Goal: Information Seeking & Learning: Understand process/instructions

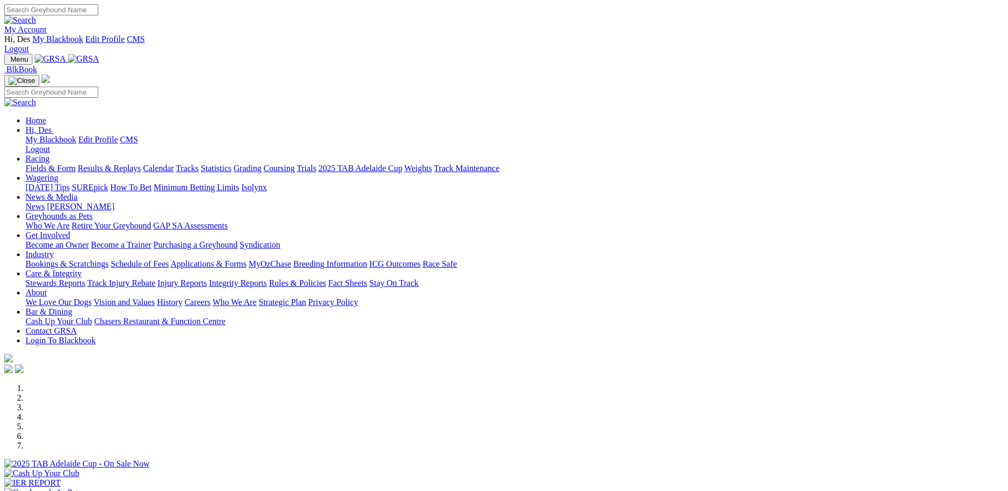
click at [82, 269] on link "Care & Integrity" at bounding box center [54, 273] width 56 height 9
click at [367, 279] on link "Fact Sheets" at bounding box center [348, 283] width 39 height 9
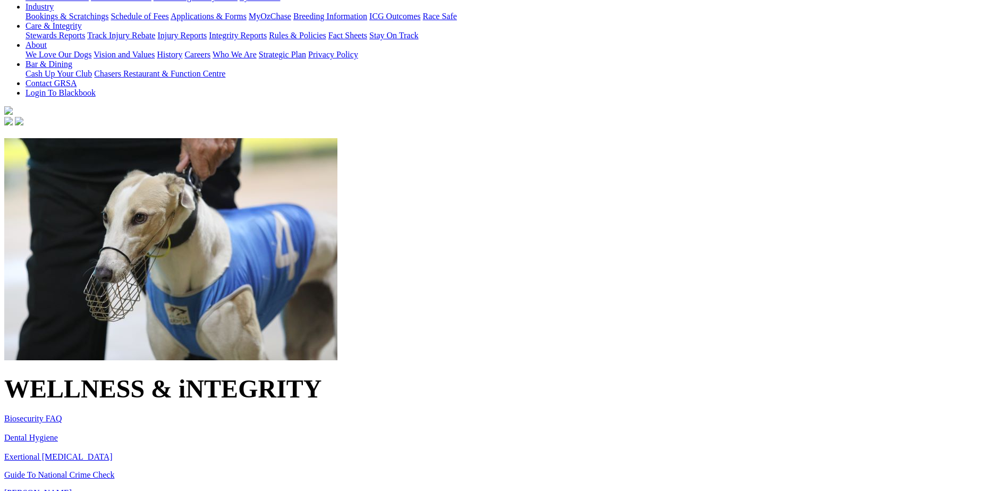
scroll to position [266, 0]
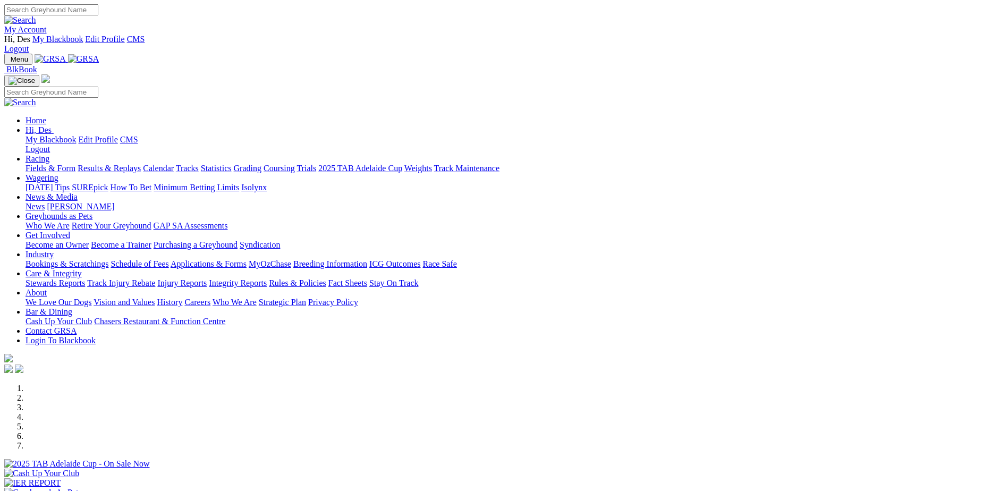
click at [326, 279] on link "Rules & Policies" at bounding box center [297, 283] width 57 height 9
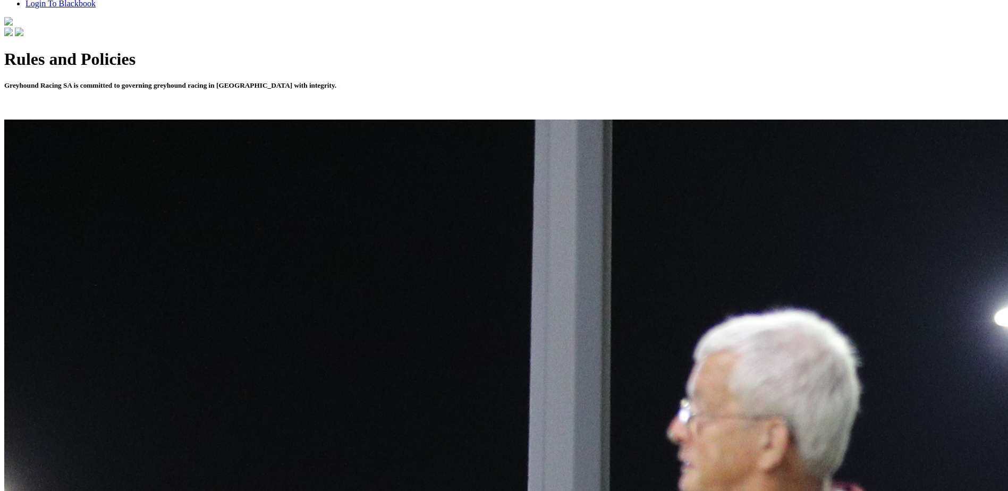
scroll to position [372, 0]
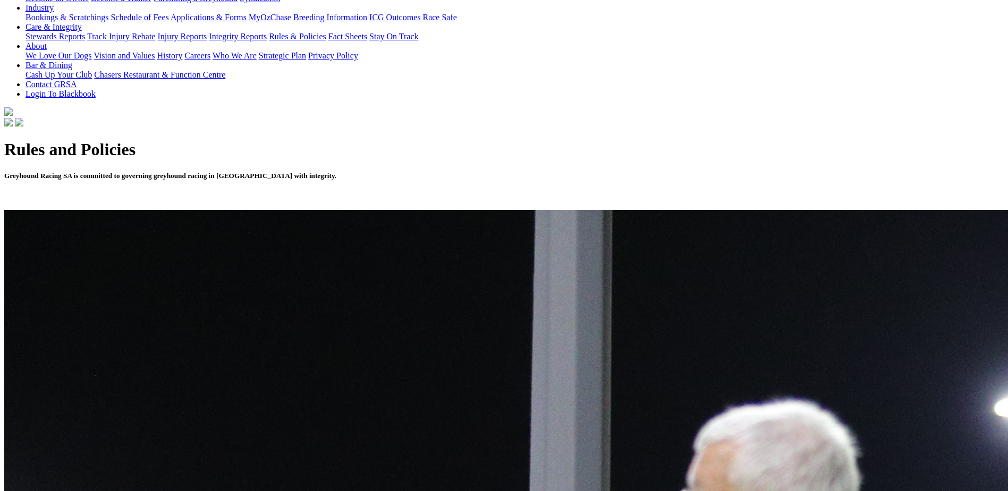
scroll to position [319, 0]
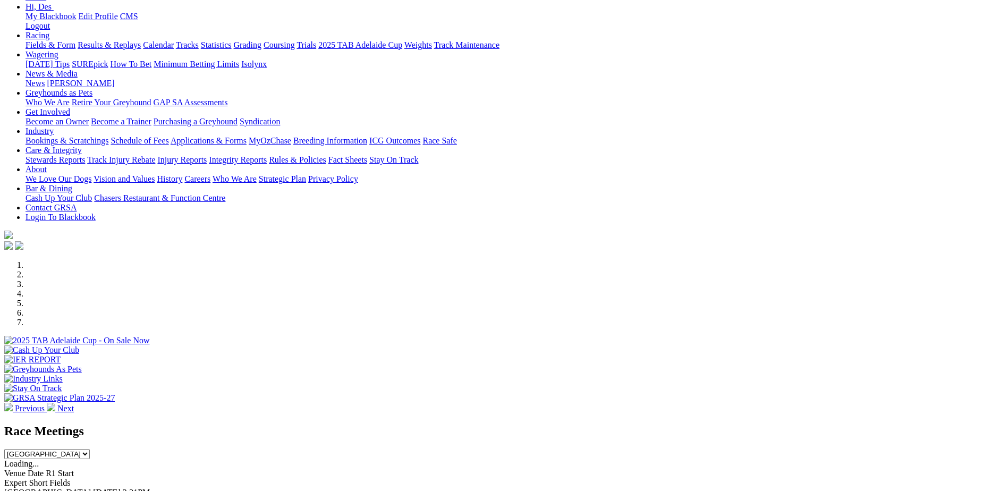
scroll to position [159, 0]
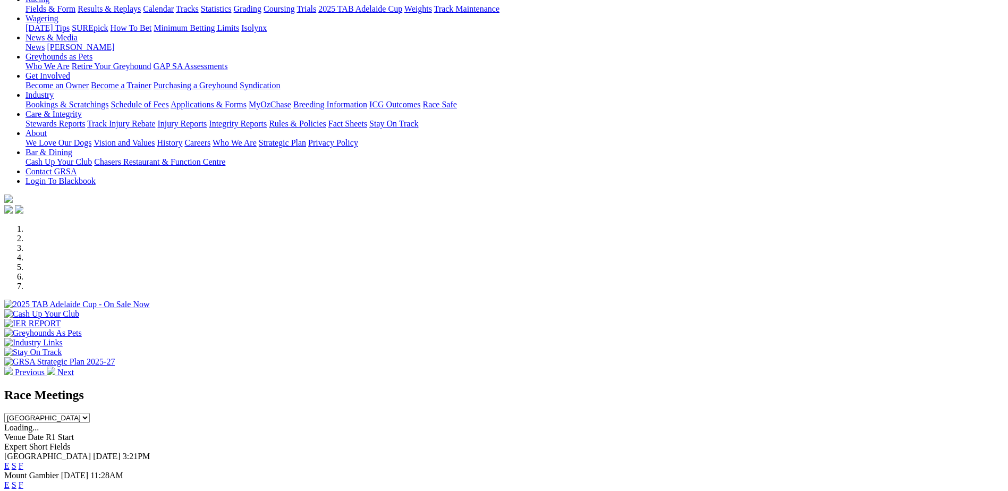
click at [23, 461] on link "F" at bounding box center [21, 465] width 5 height 9
